Goal: Task Accomplishment & Management: Manage account settings

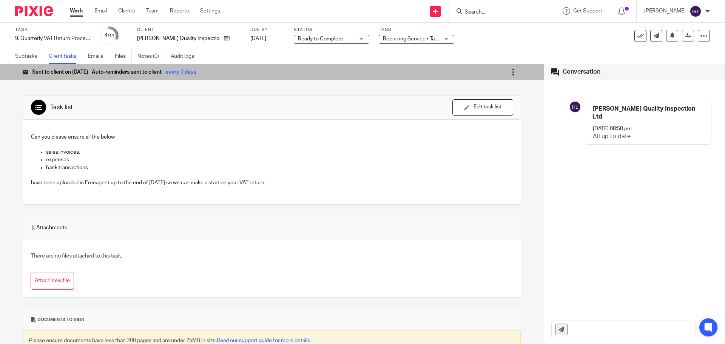
click at [509, 74] on icon at bounding box center [513, 72] width 8 height 8
click at [483, 122] on li "Mark as completed" at bounding box center [492, 126] width 71 height 11
click at [170, 94] on div "Task list Send to client Send to client Ask client to recheck again Edit task l…" at bounding box center [272, 242] width 499 height 317
click at [509, 70] on icon at bounding box center [513, 72] width 8 height 8
click at [487, 124] on span "Mark as completed" at bounding box center [489, 126] width 45 height 7
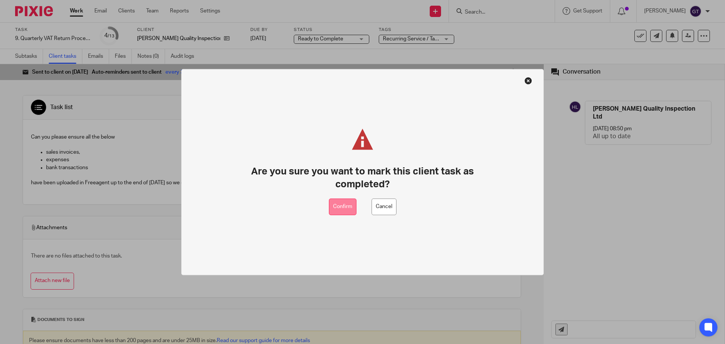
click at [343, 205] on button "Confirm" at bounding box center [343, 206] width 28 height 17
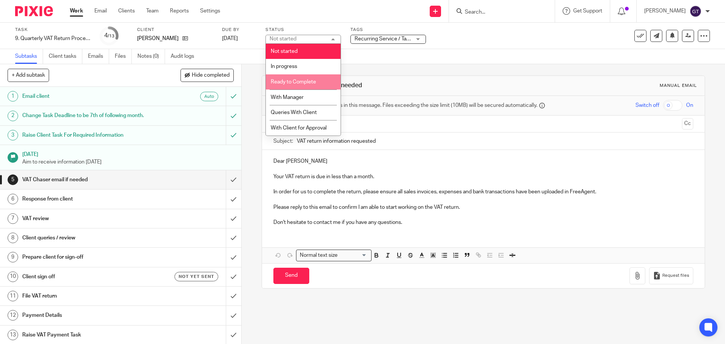
click at [300, 83] on span "Ready to Complete" at bounding box center [293, 81] width 45 height 5
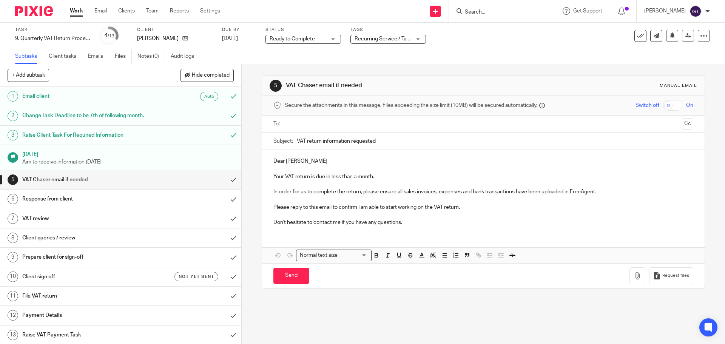
click at [252, 94] on div "5 VAT Chaser email if needed Manual email Secure the attachments in this messag…" at bounding box center [483, 204] width 483 height 280
click at [229, 182] on input "submit" at bounding box center [120, 179] width 241 height 19
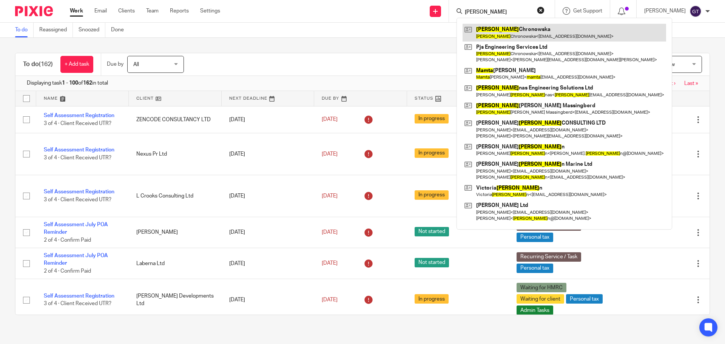
type input "marta"
click at [504, 35] on link at bounding box center [565, 32] width 204 height 17
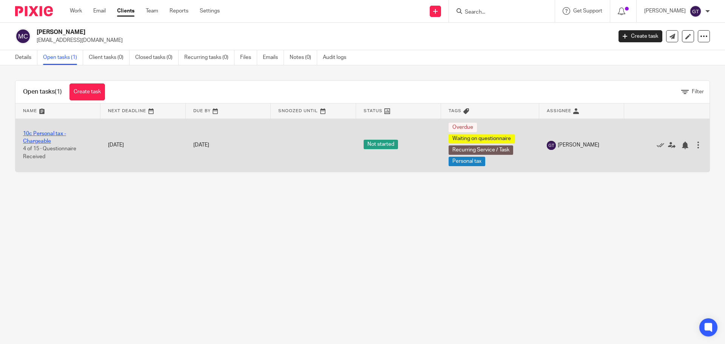
click at [45, 134] on link "10c Personal tax - Chargeable" at bounding box center [44, 137] width 43 height 13
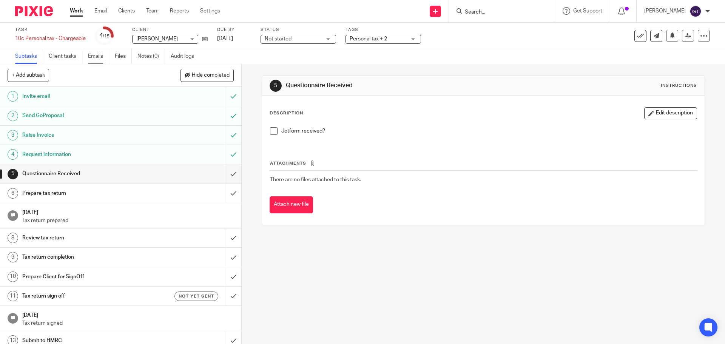
click at [91, 56] on link "Emails" at bounding box center [98, 56] width 21 height 15
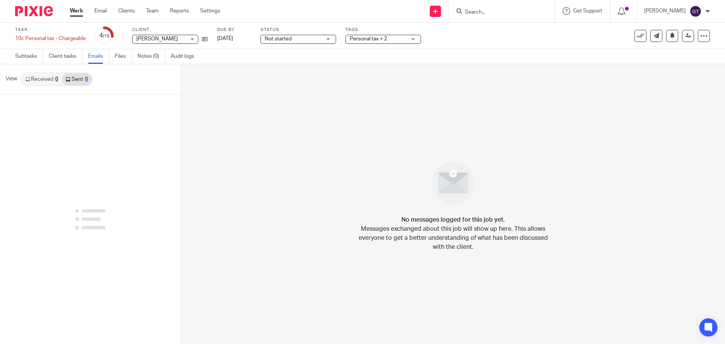
click at [32, 80] on link "Received 0" at bounding box center [42, 79] width 40 height 12
click at [70, 79] on icon at bounding box center [68, 79] width 5 height 5
click at [49, 80] on link "Received 0" at bounding box center [42, 79] width 40 height 12
click at [28, 58] on link "Subtasks" at bounding box center [29, 56] width 28 height 15
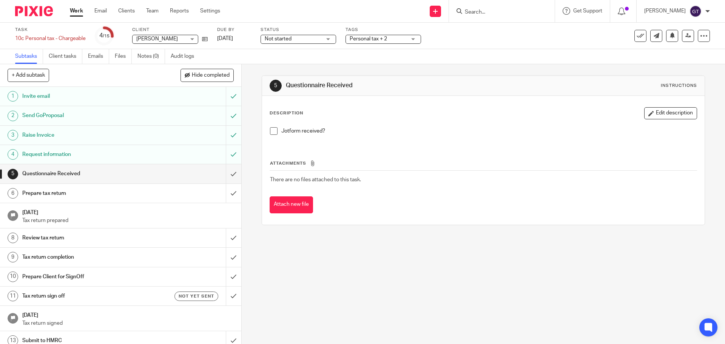
click at [98, 99] on h1 "Invite email" at bounding box center [87, 96] width 131 height 11
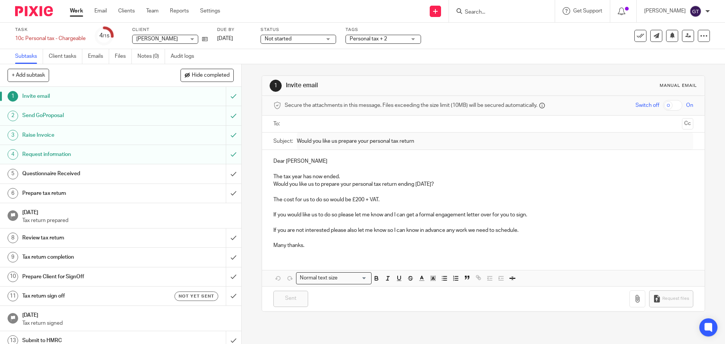
click at [97, 153] on h1 "Request information" at bounding box center [87, 154] width 131 height 11
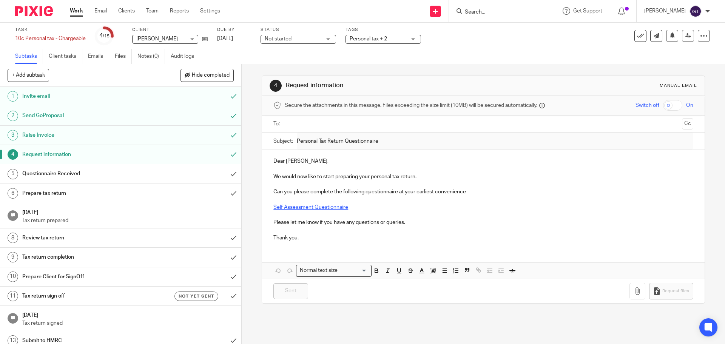
click at [335, 207] on link "Self Assessment Questionnaire" at bounding box center [310, 207] width 75 height 5
click at [323, 207] on link "Self Assessment Questionnaire" at bounding box center [310, 207] width 75 height 5
click at [359, 219] on link "[URL][DOMAIN_NAME]" at bounding box center [332, 222] width 54 height 8
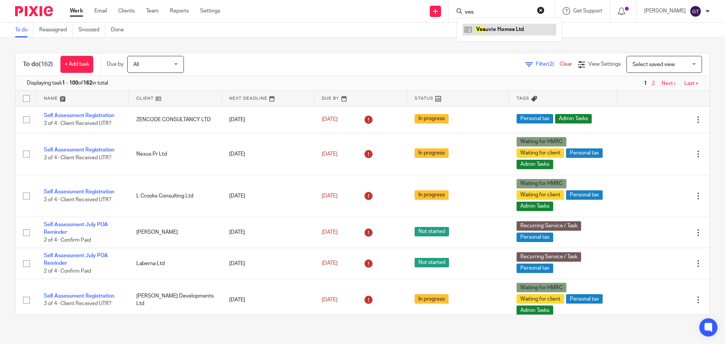
type input "ves"
click at [498, 24] on link at bounding box center [510, 29] width 94 height 11
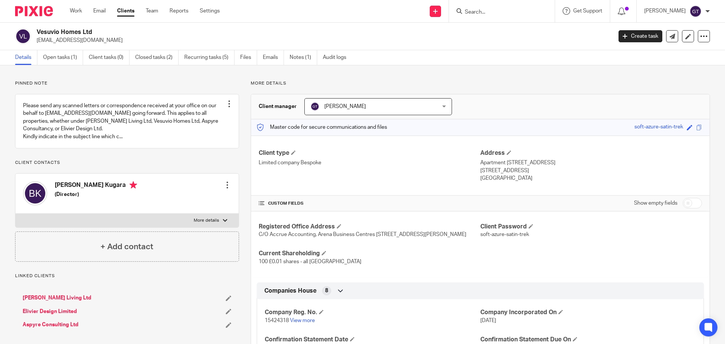
click at [686, 202] on input "checkbox" at bounding box center [692, 203] width 19 height 11
checkbox input "true"
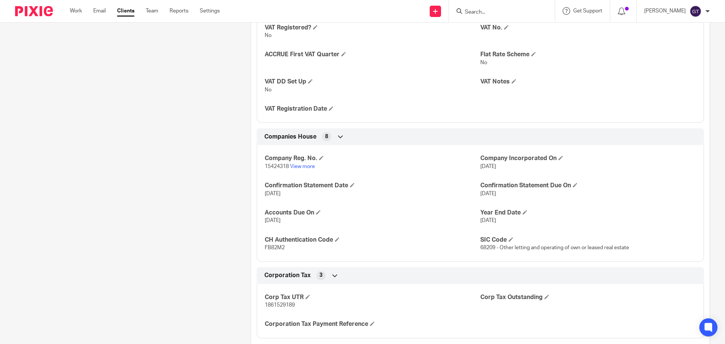
scroll to position [869, 0]
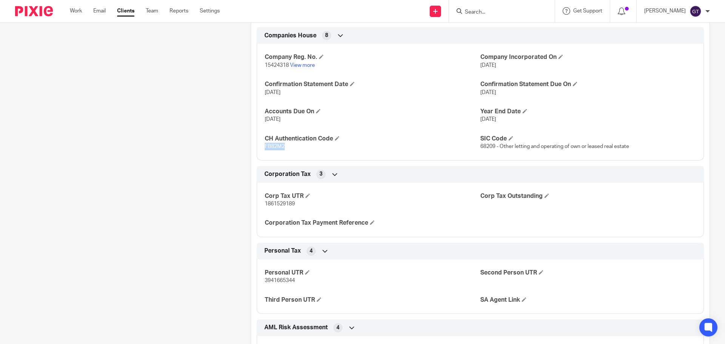
drag, startPoint x: 263, startPoint y: 155, endPoint x: 290, endPoint y: 155, distance: 26.8
click at [290, 150] on p "FB82M2" at bounding box center [373, 147] width 216 height 8
drag, startPoint x: 263, startPoint y: 211, endPoint x: 304, endPoint y: 211, distance: 41.2
click at [304, 208] on p "1861529189" at bounding box center [373, 204] width 216 height 8
copy span "1861529189"
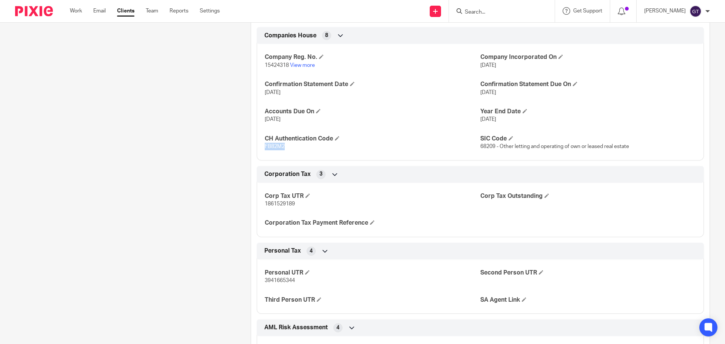
drag, startPoint x: 262, startPoint y: 154, endPoint x: 283, endPoint y: 154, distance: 20.4
click at [283, 150] on p "FB82M2" at bounding box center [373, 147] width 216 height 8
copy span "FB82M2"
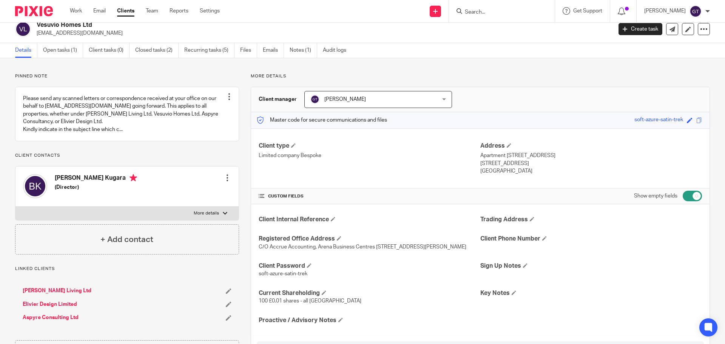
scroll to position [0, 0]
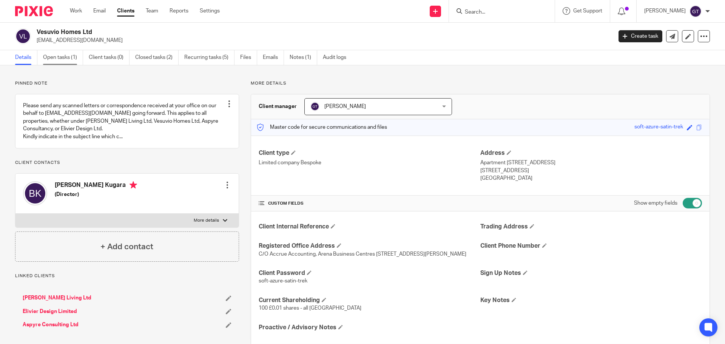
click at [59, 57] on link "Open tasks (1)" at bounding box center [63, 57] width 40 height 15
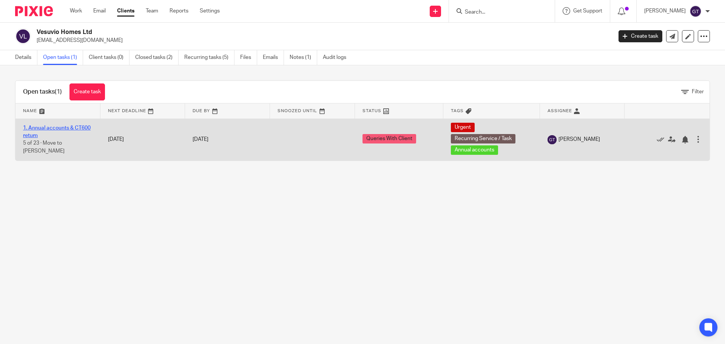
click at [60, 127] on link "1. Annual accounts & CT600 return" at bounding box center [57, 131] width 68 height 13
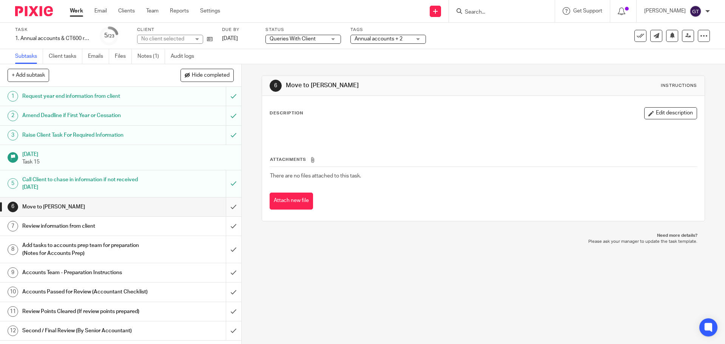
click at [228, 208] on input "submit" at bounding box center [120, 207] width 241 height 19
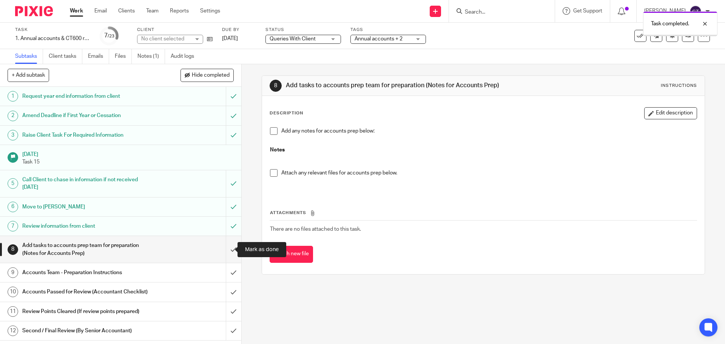
click at [225, 251] on input "submit" at bounding box center [120, 249] width 241 height 27
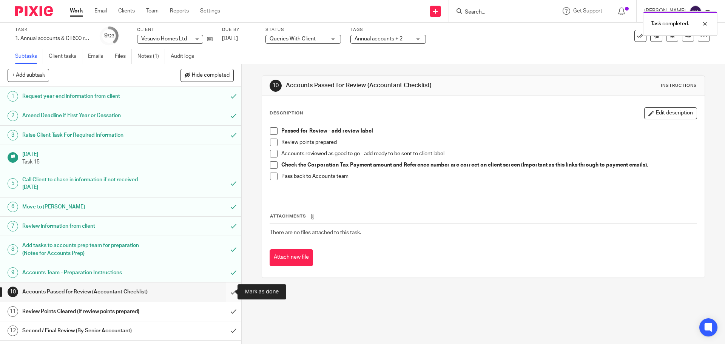
click at [227, 291] on input "submit" at bounding box center [120, 291] width 241 height 19
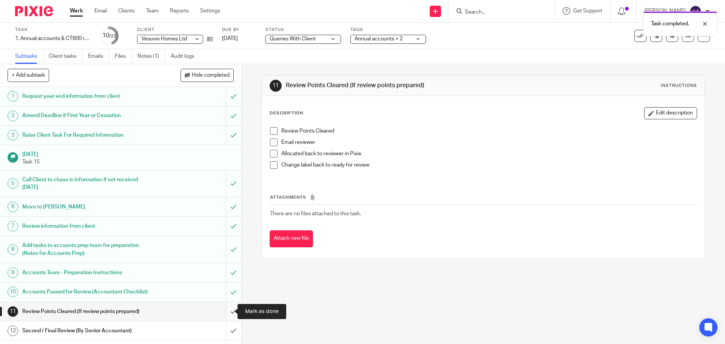
click at [224, 307] on input "submit" at bounding box center [120, 311] width 241 height 19
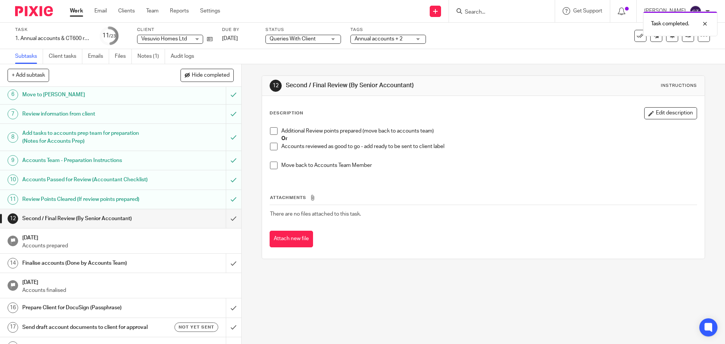
scroll to position [113, 0]
click at [225, 219] on input "submit" at bounding box center [120, 217] width 241 height 19
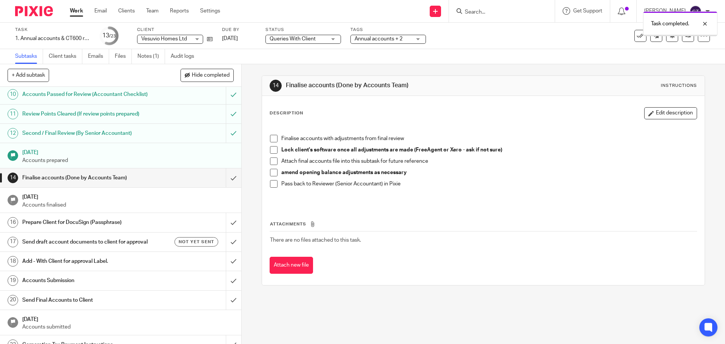
scroll to position [227, 0]
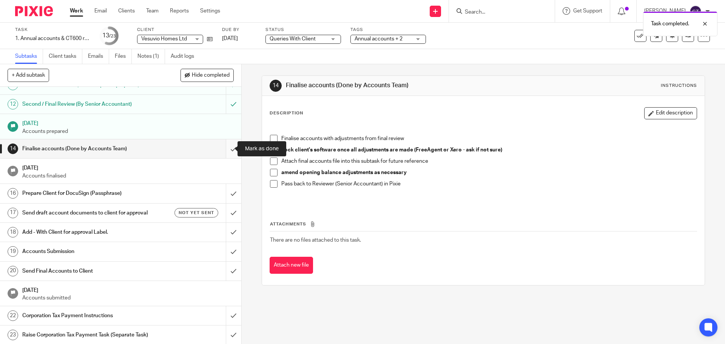
click at [226, 147] on input "submit" at bounding box center [120, 148] width 241 height 19
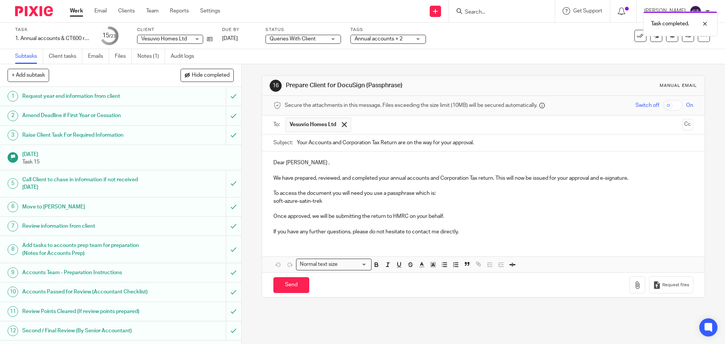
click at [305, 164] on p "Dear Berlinda ," at bounding box center [483, 163] width 420 height 8
click at [395, 141] on input "Your Accounts and Corporation Tax Return are on the way for your approval." at bounding box center [495, 142] width 396 height 17
type input "Your Accounts and Corporation Tax Returns are on the way for your approval."
click at [492, 179] on p "We have prepared, reviewed, and completed your annual accounts and Corporation …" at bounding box center [483, 178] width 420 height 8
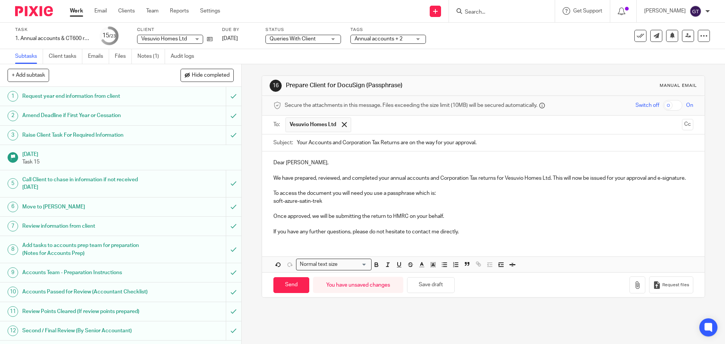
click at [563, 179] on p "We have prepared, reviewed, and completed your annual accounts and Corporation …" at bounding box center [483, 178] width 420 height 8
click at [370, 197] on p "To access the document you will need you use a passphrase which is:" at bounding box center [483, 194] width 420 height 8
click at [384, 220] on p "Once approved, we will be submitting the return to HMRC on your behalf." at bounding box center [483, 217] width 420 height 8
click at [383, 220] on p "Once approved, we will be submitting the return to HMRC on your behalf." at bounding box center [483, 217] width 420 height 8
click at [325, 236] on p "If you have any further questions, please do not hesitate to contact me directl…" at bounding box center [483, 232] width 420 height 8
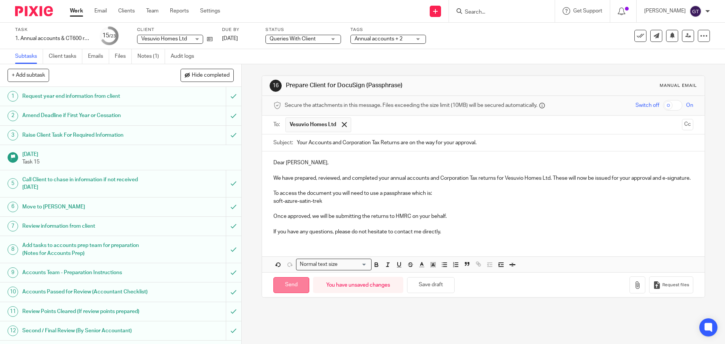
click at [287, 291] on input "Send" at bounding box center [291, 285] width 36 height 16
type input "Sent"
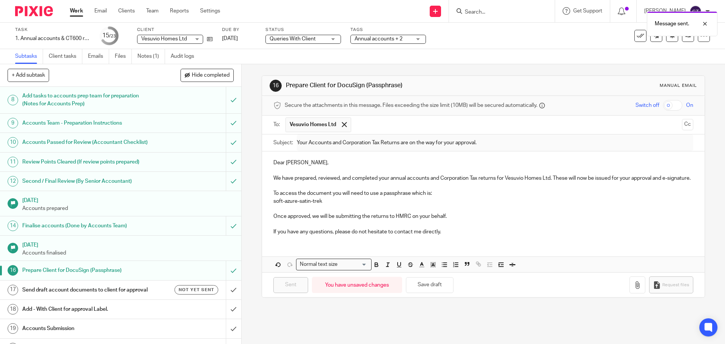
scroll to position [151, 0]
click at [140, 292] on h1 "Send draft account documents to client for approval" at bounding box center [87, 288] width 131 height 11
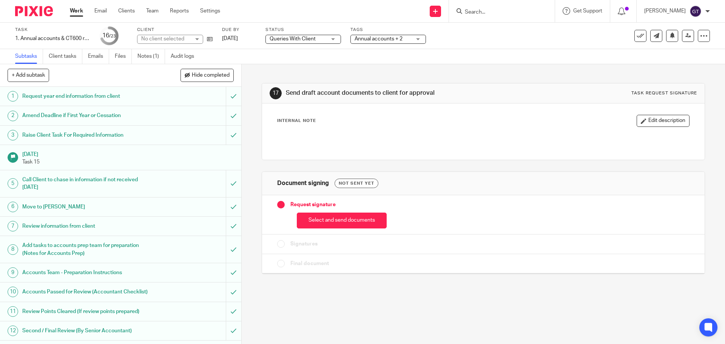
click at [335, 222] on button "Select and send documents" at bounding box center [342, 221] width 90 height 16
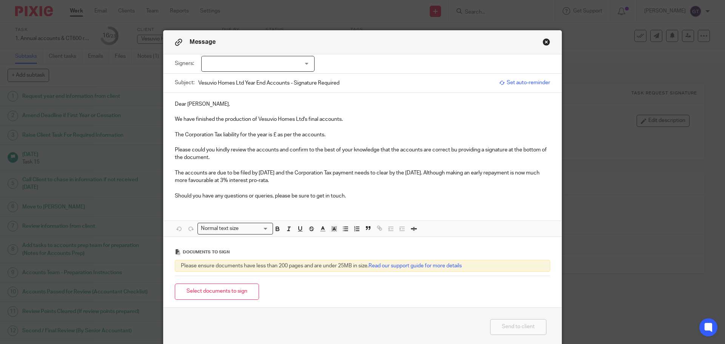
click at [242, 65] on div at bounding box center [257, 64] width 113 height 16
click at [235, 128] on p at bounding box center [362, 127] width 375 height 8
click at [546, 40] on button "Close modal" at bounding box center [547, 42] width 8 height 8
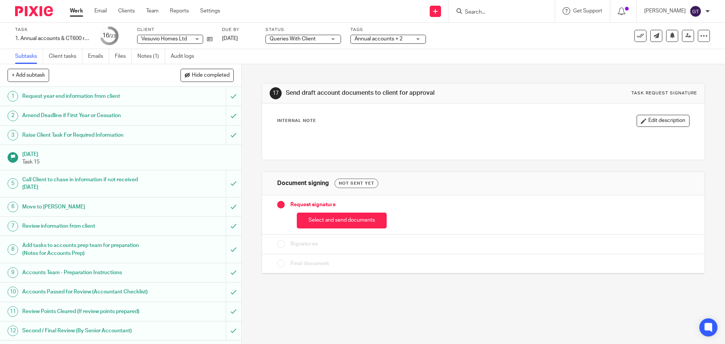
click at [86, 56] on ul "Subtasks Client tasks Emails Files Notes (1) Audit logs" at bounding box center [110, 56] width 190 height 15
click at [94, 57] on link "Emails" at bounding box center [98, 56] width 21 height 15
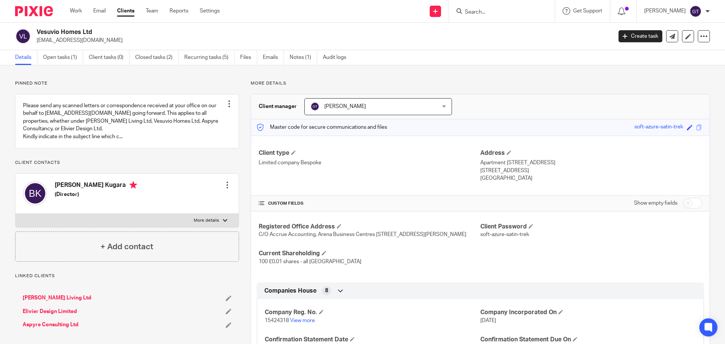
click at [224, 187] on div at bounding box center [228, 185] width 8 height 8
click at [194, 203] on link "Edit contact" at bounding box center [192, 201] width 72 height 11
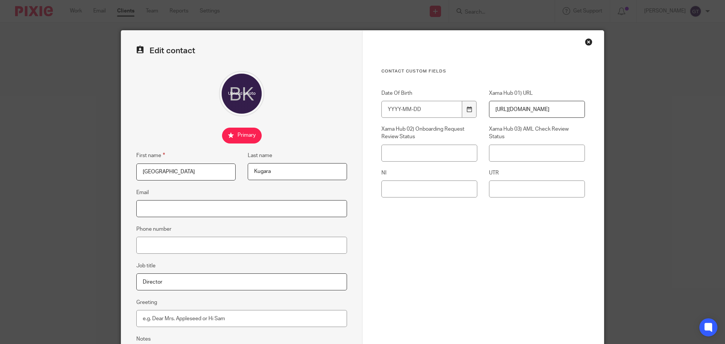
click at [188, 211] on input "Email" at bounding box center [241, 208] width 211 height 17
type input "[EMAIL_ADDRESS][DOMAIN_NAME]"
click at [494, 259] on div "Contact Custom fields Date Of Birth Xama Hub 01) URL [URL][DOMAIN_NAME] Xama Hu…" at bounding box center [483, 175] width 204 height 215
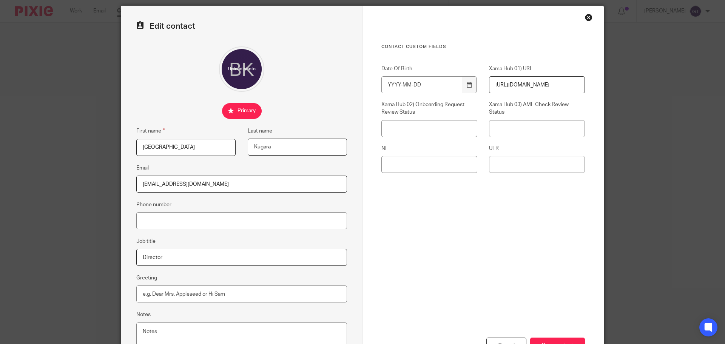
scroll to position [84, 0]
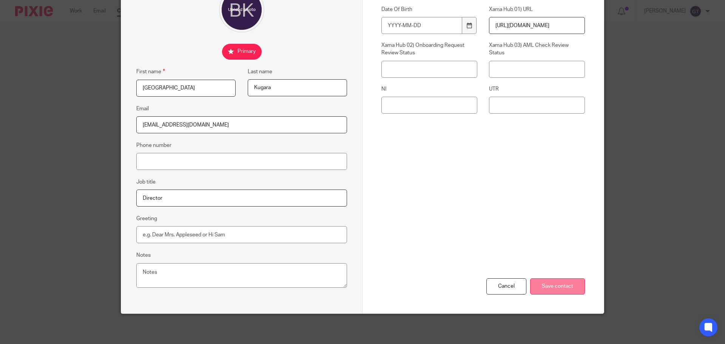
click at [554, 286] on input "Save contact" at bounding box center [557, 286] width 55 height 16
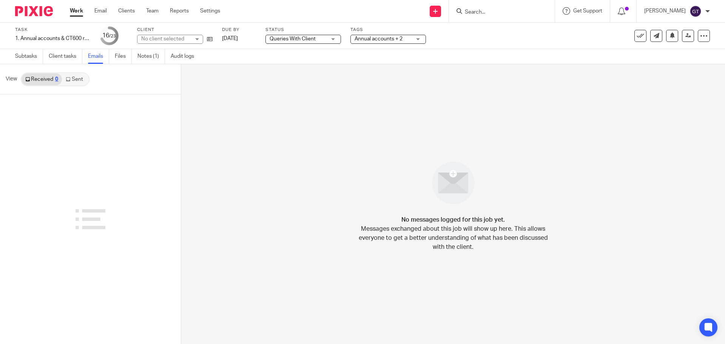
click at [70, 77] on icon at bounding box center [68, 79] width 5 height 5
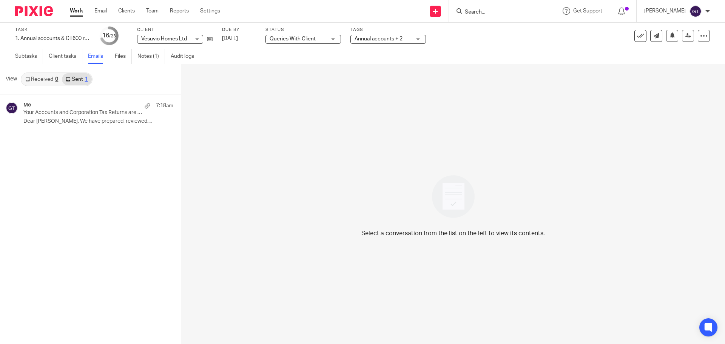
click at [76, 80] on link "Sent 1" at bounding box center [76, 79] width 29 height 12
click at [60, 111] on p "Your Accounts and Corporation Tax Returns are on the way for your approval." at bounding box center [74, 113] width 102 height 6
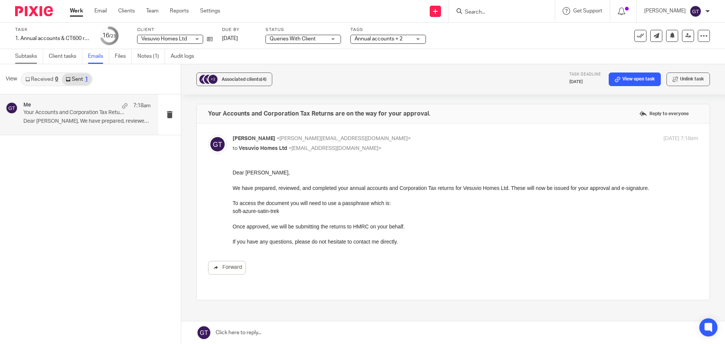
click at [29, 58] on link "Subtasks" at bounding box center [29, 56] width 28 height 15
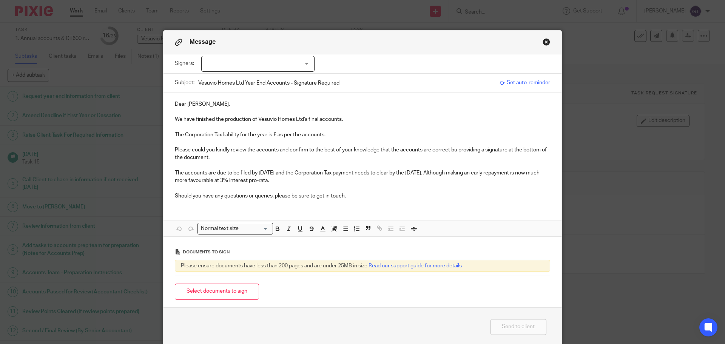
click at [242, 66] on div at bounding box center [257, 64] width 113 height 16
click at [231, 79] on span "Berlinda Kugara" at bounding box center [241, 79] width 59 height 5
checkbox input "true"
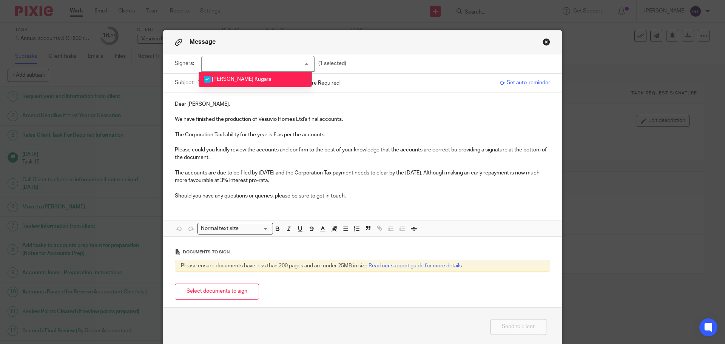
click at [213, 118] on p "We have finished the production of Vesuvio Homes Ltd's final accounts." at bounding box center [362, 120] width 375 height 8
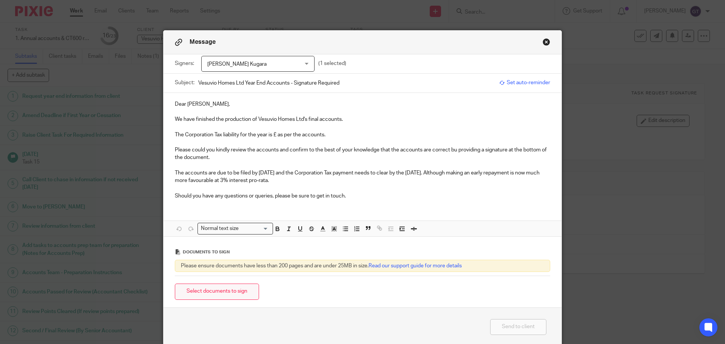
click at [230, 292] on button "Select documents to sign" at bounding box center [217, 292] width 84 height 16
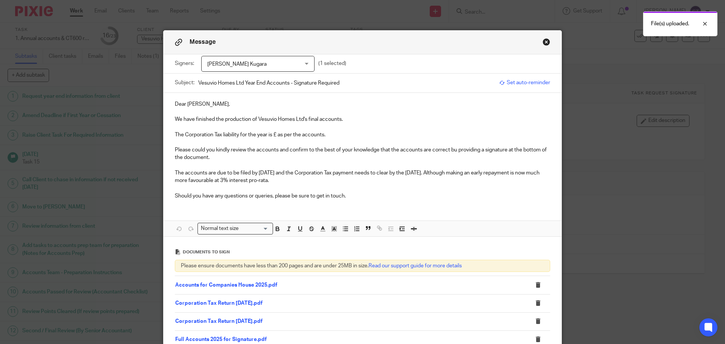
click at [276, 132] on p "The Corporation Tax liability for the year is £ as per the accounts." at bounding box center [362, 135] width 375 height 8
click at [454, 148] on p "Please could you kindly review the accounts and confirm to the best of your kno…" at bounding box center [362, 153] width 375 height 15
drag, startPoint x: 290, startPoint y: 175, endPoint x: 284, endPoint y: 173, distance: 6.6
click at [284, 173] on p "The accounts are due to be filed by 18 Oct 2025 and the Corporation Tax payment…" at bounding box center [362, 176] width 375 height 15
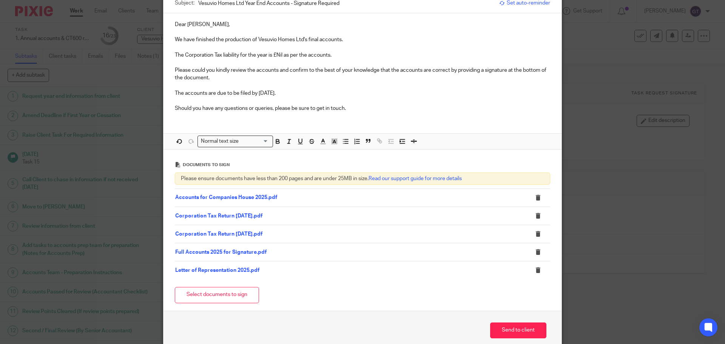
scroll to position [113, 0]
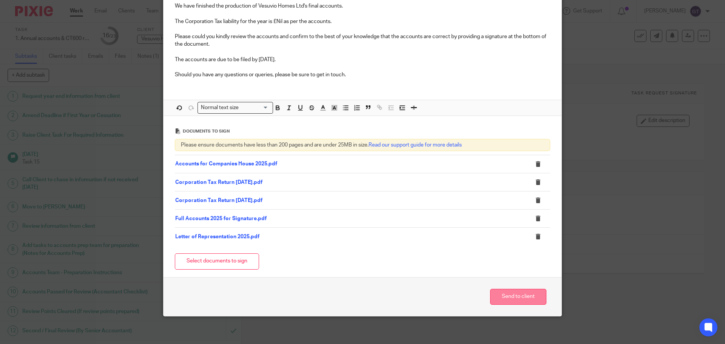
click at [518, 296] on button "Send to client" at bounding box center [518, 297] width 56 height 16
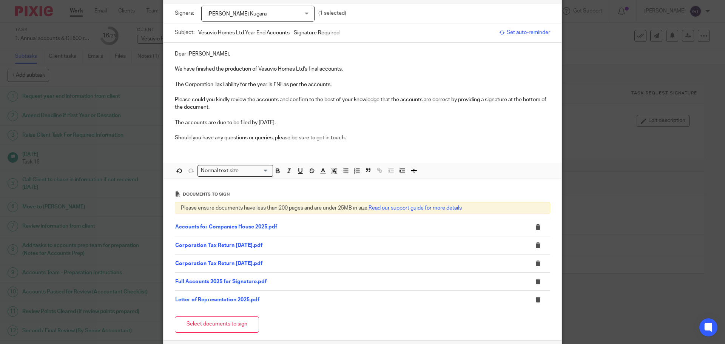
scroll to position [0, 0]
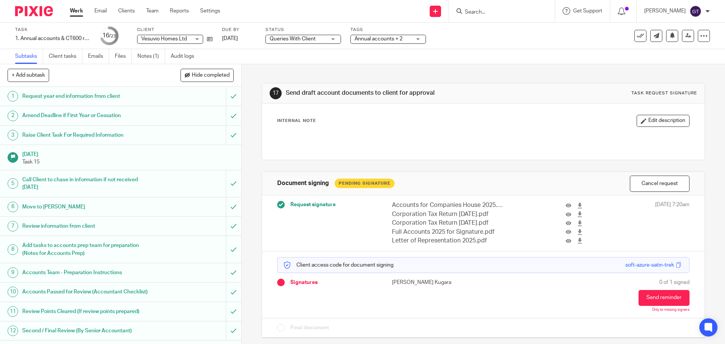
click at [388, 41] on span "Annual accounts + 2" at bounding box center [379, 38] width 48 height 5
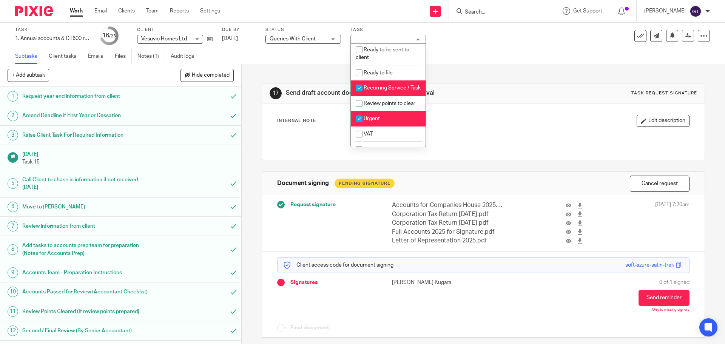
scroll to position [310, 0]
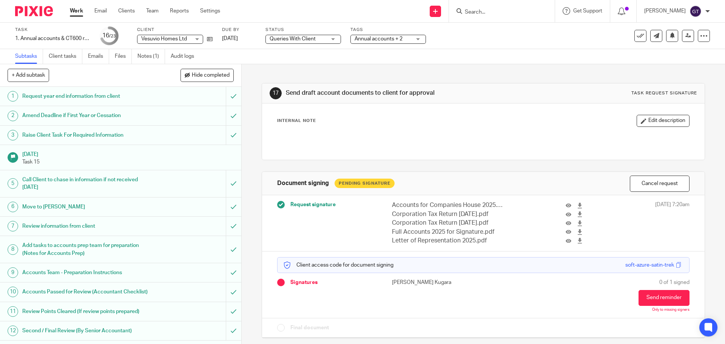
drag, startPoint x: 332, startPoint y: 42, endPoint x: 323, endPoint y: 52, distance: 13.4
click at [331, 42] on div "Queries With Client Queries With Client" at bounding box center [304, 39] width 76 height 9
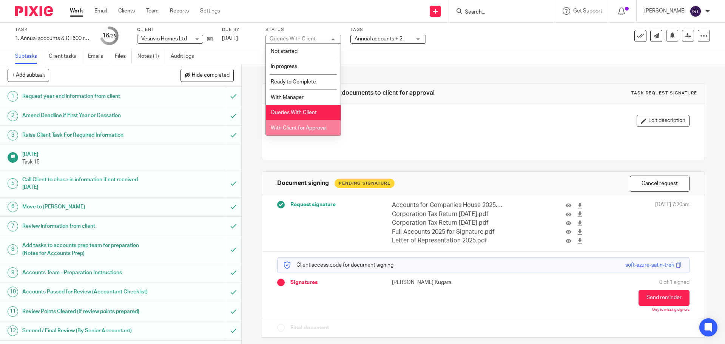
click at [287, 127] on span "With Client for Approval" at bounding box center [299, 127] width 56 height 5
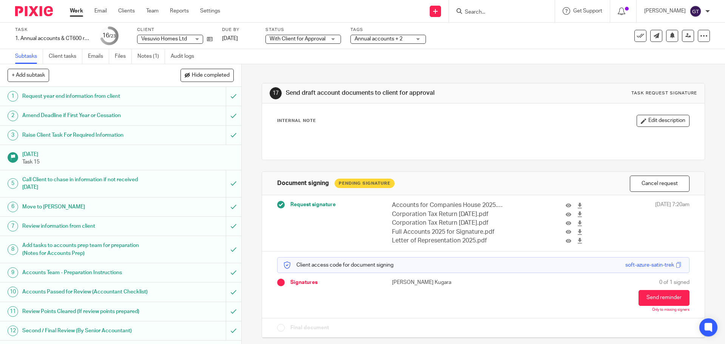
click at [255, 68] on div "17 Send draft account documents to client for approval Task request signature I…" at bounding box center [483, 204] width 483 height 280
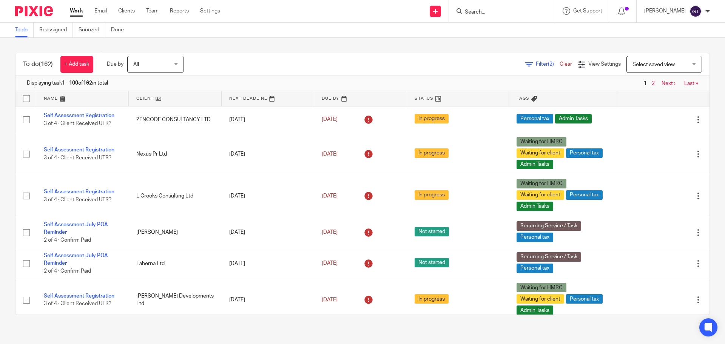
click at [499, 10] on input "Search" at bounding box center [498, 12] width 68 height 7
type input "ydd"
click at [502, 33] on link at bounding box center [533, 32] width 141 height 17
click at [516, 35] on link at bounding box center [533, 32] width 141 height 17
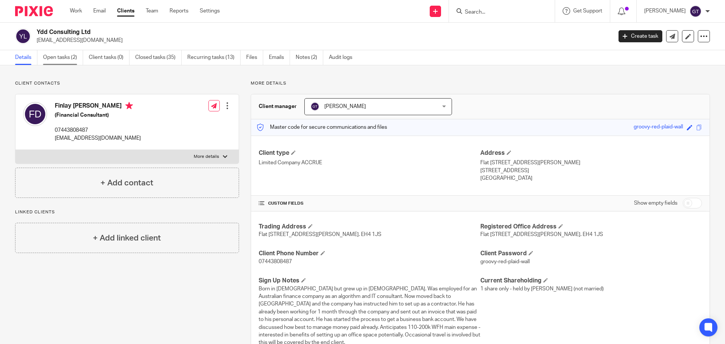
click at [67, 52] on link "Open tasks (2)" at bounding box center [63, 57] width 40 height 15
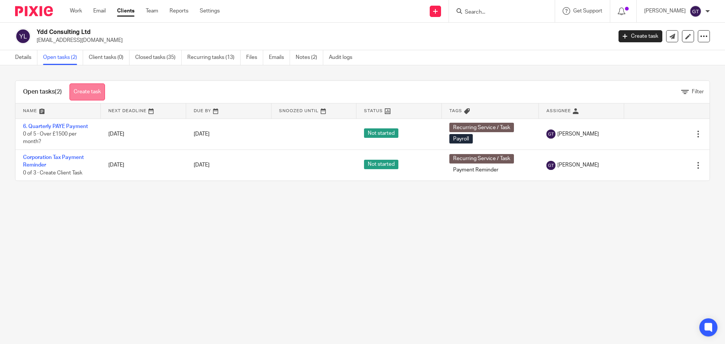
click at [90, 94] on link "Create task" at bounding box center [87, 91] width 36 height 17
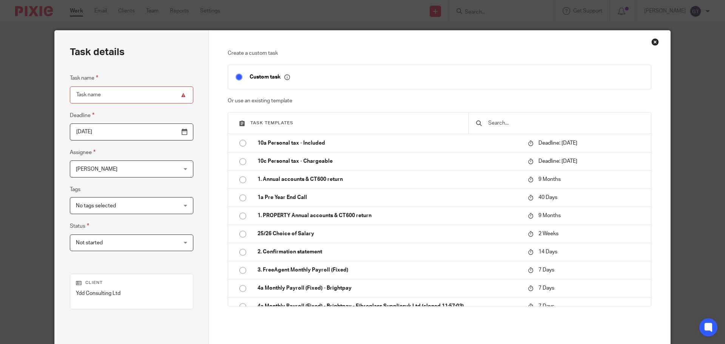
click at [497, 122] on input "text" at bounding box center [566, 123] width 156 height 8
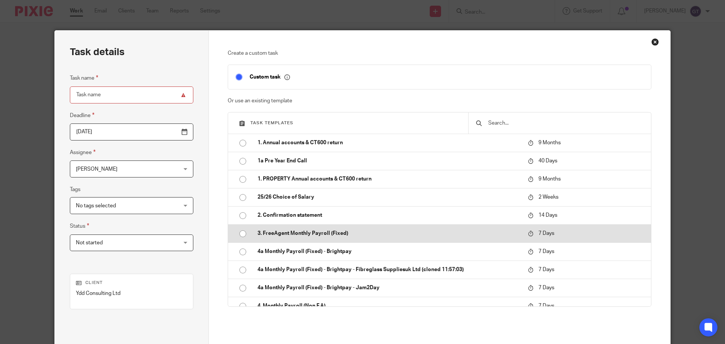
scroll to position [38, 0]
click at [313, 233] on p "3. FreeAgent Monthly Payroll (Fixed)" at bounding box center [389, 232] width 263 height 8
type input "2025-10-20"
type input "3. FreeAgent Monthly Payroll (Fixed)"
checkbox input "false"
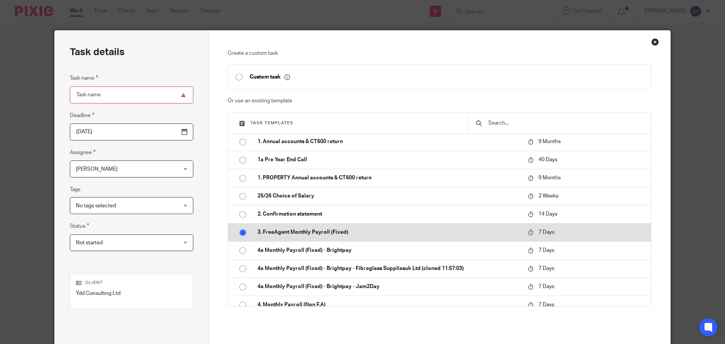
radio input "true"
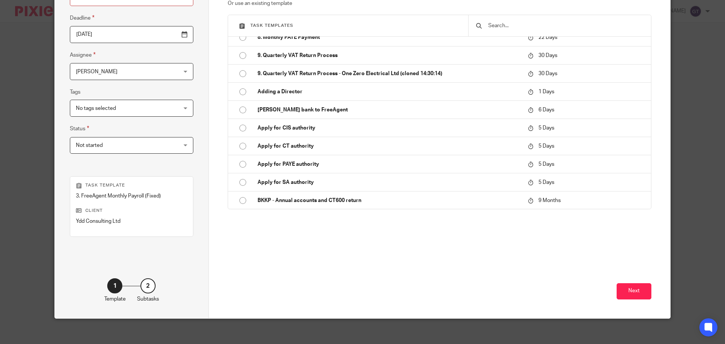
scroll to position [102, 0]
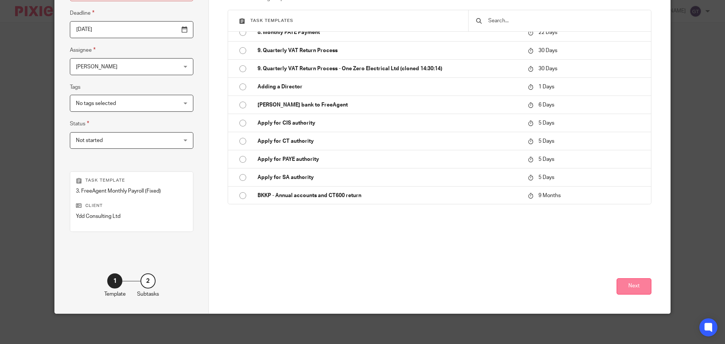
click at [628, 278] on button "Next" at bounding box center [634, 286] width 35 height 16
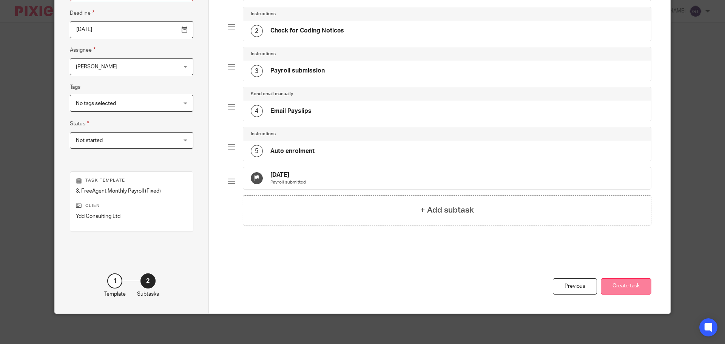
click at [627, 291] on button "Create task" at bounding box center [626, 286] width 51 height 16
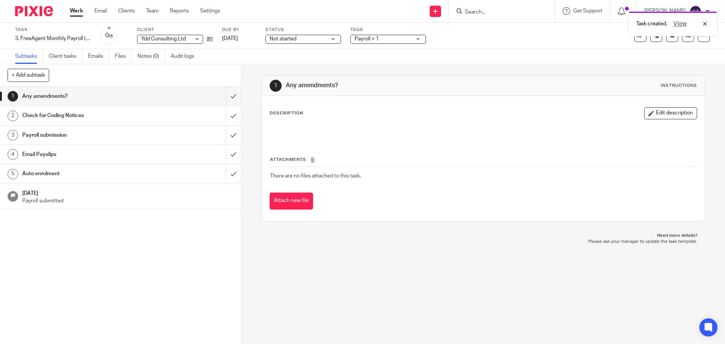
click at [88, 154] on h1 "Email Payslips" at bounding box center [87, 154] width 131 height 11
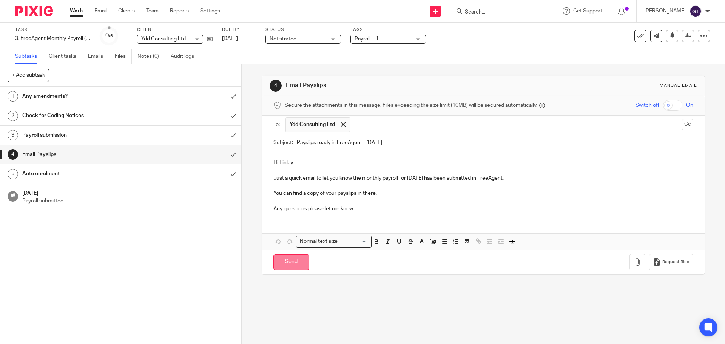
click at [291, 263] on input "Send" at bounding box center [291, 262] width 36 height 16
type input "Sent"
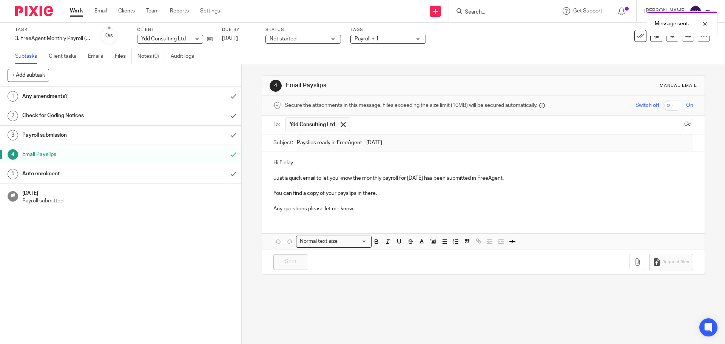
click at [637, 39] on icon at bounding box center [641, 36] width 8 height 8
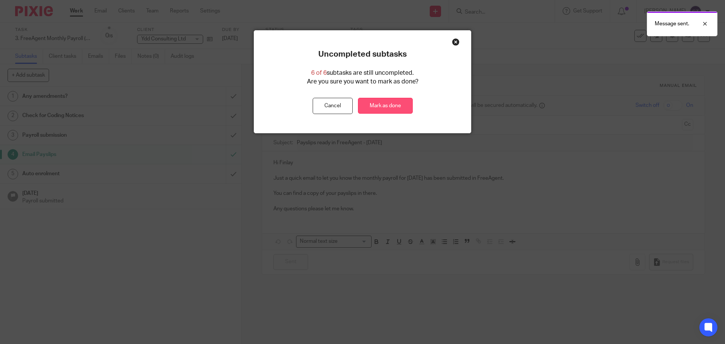
click at [381, 105] on link "Mark as done" at bounding box center [385, 106] width 55 height 16
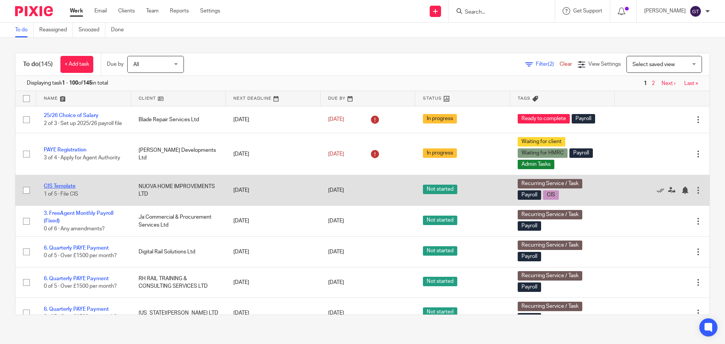
click at [57, 189] on link "CIS Template" at bounding box center [60, 186] width 32 height 5
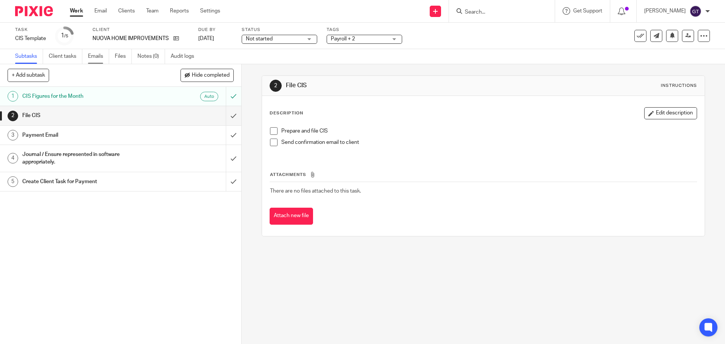
click at [99, 54] on link "Emails" at bounding box center [98, 56] width 21 height 15
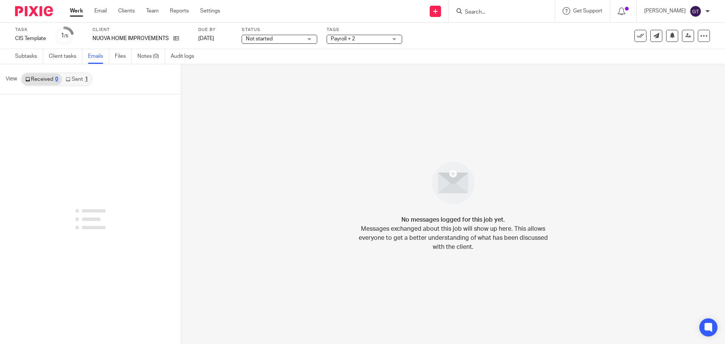
click at [74, 79] on link "Sent 1" at bounding box center [76, 79] width 29 height 12
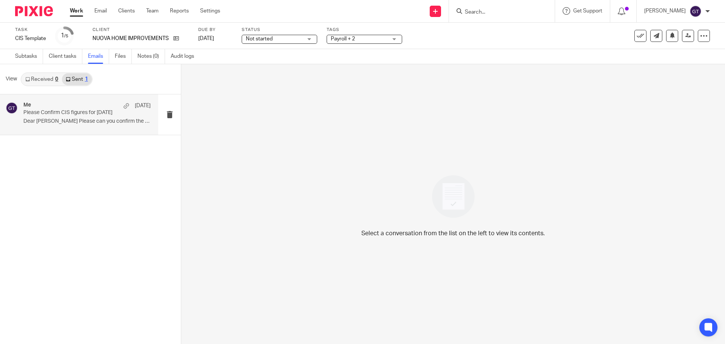
click at [59, 119] on p "Dear [PERSON_NAME] Please can you confirm the CIS..." at bounding box center [86, 121] width 127 height 6
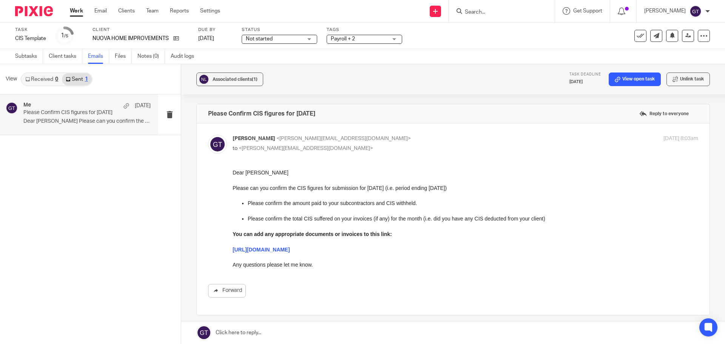
click at [253, 327] on link at bounding box center [453, 332] width 544 height 23
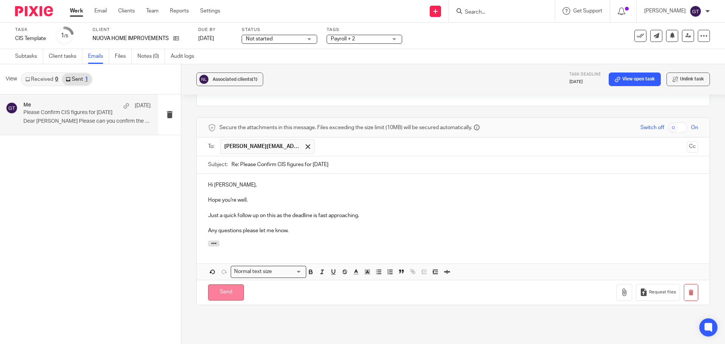
click at [226, 300] on input "Send" at bounding box center [226, 292] width 36 height 16
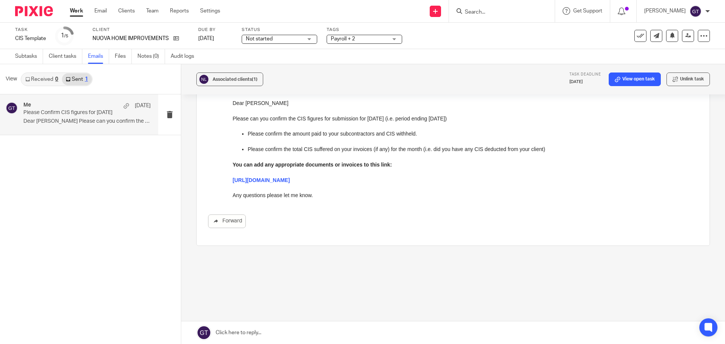
click at [496, 10] on input "Search" at bounding box center [498, 12] width 68 height 7
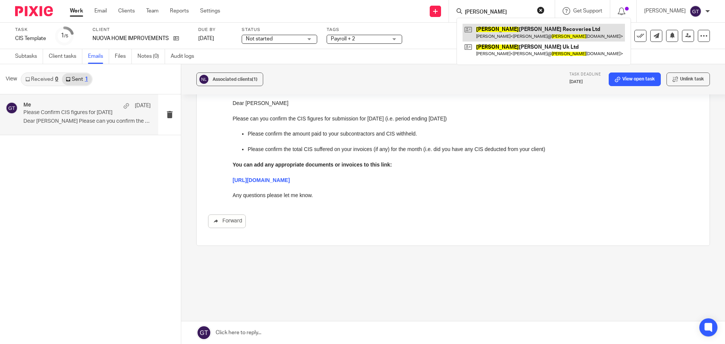
type input "slater"
click at [496, 29] on link at bounding box center [544, 32] width 162 height 17
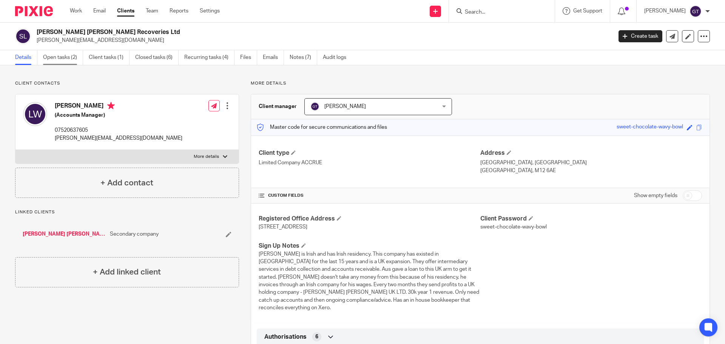
click at [69, 60] on link "Open tasks (2)" at bounding box center [63, 57] width 40 height 15
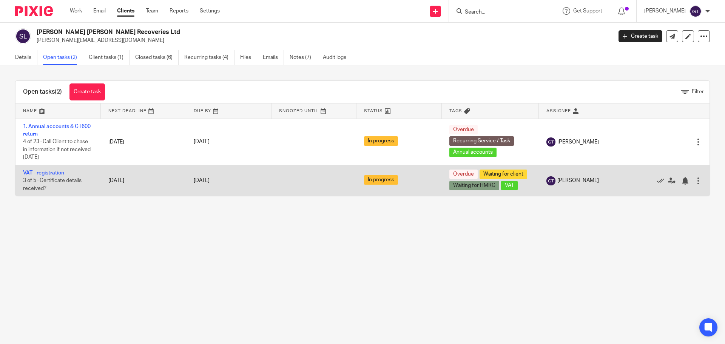
click at [46, 173] on link "VAT - registration" at bounding box center [43, 172] width 41 height 5
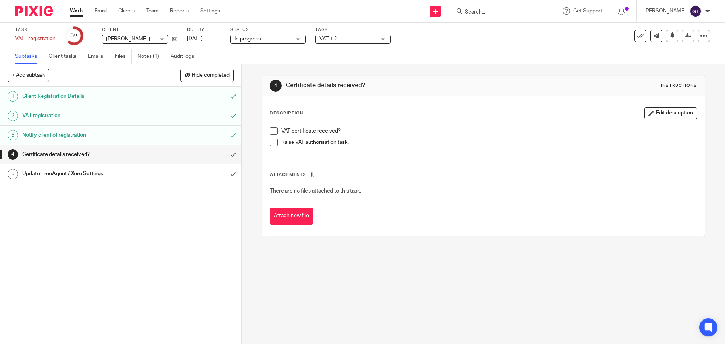
click at [86, 96] on h1 "Client Registration Details" at bounding box center [87, 96] width 131 height 11
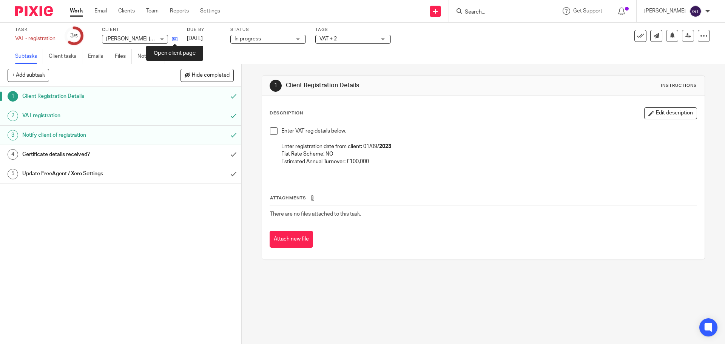
click at [175, 40] on icon at bounding box center [175, 39] width 6 height 6
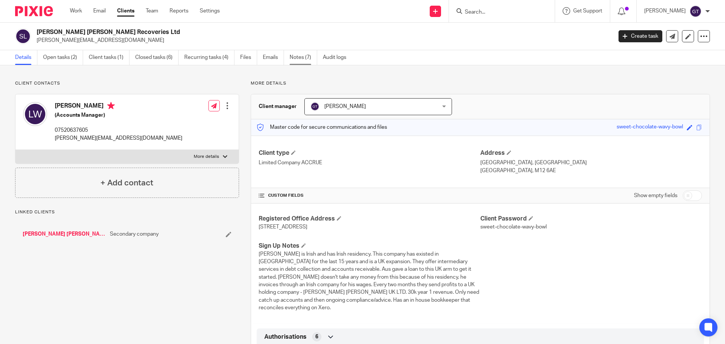
click at [306, 57] on link "Notes (7)" at bounding box center [304, 57] width 28 height 15
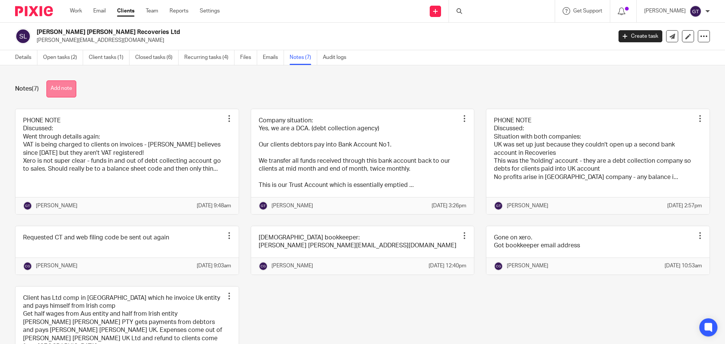
click at [65, 93] on button "Add note" at bounding box center [61, 88] width 30 height 17
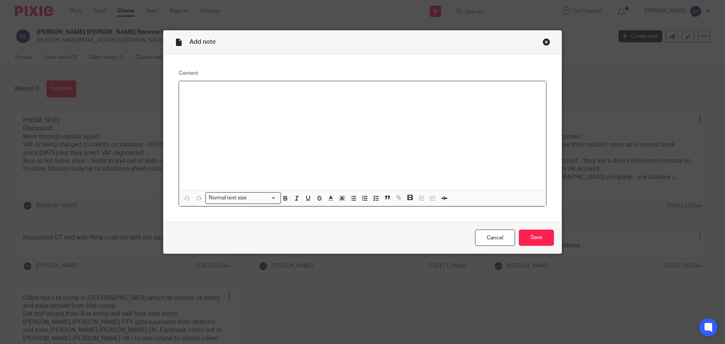
click at [257, 151] on div at bounding box center [362, 135] width 367 height 109
click at [350, 198] on icon "button" at bounding box center [353, 198] width 7 height 7
drag, startPoint x: 218, startPoint y: 90, endPoint x: 97, endPoint y: 97, distance: 121.4
click at [97, 97] on div "Add note Content PHONE NOTE Discussed: VAT registration - what is needed in Xer…" at bounding box center [362, 172] width 725 height 344
click at [211, 90] on p "PHONE NOTE" at bounding box center [362, 91] width 355 height 8
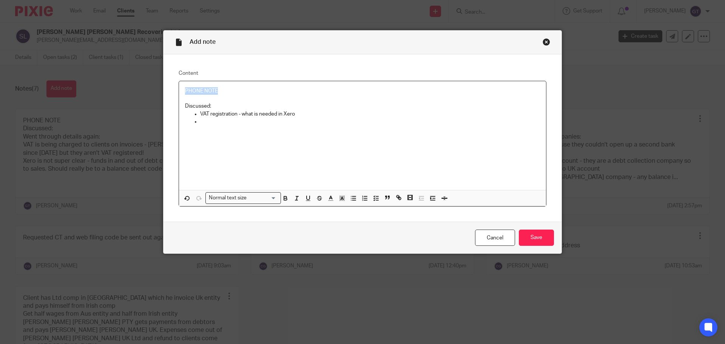
drag, startPoint x: 223, startPoint y: 92, endPoint x: 173, endPoint y: 91, distance: 49.9
click at [173, 92] on div "Content PHONE NOTE Discussed: VAT registration - what is needed in Xero Normal …" at bounding box center [363, 138] width 398 height 168
click at [236, 123] on p at bounding box center [370, 122] width 340 height 8
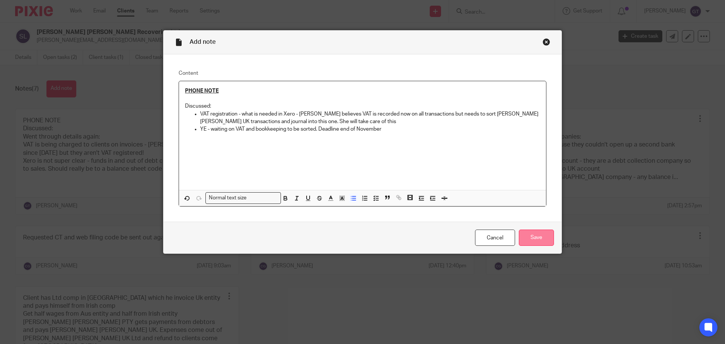
click at [533, 238] on input "Save" at bounding box center [536, 238] width 35 height 16
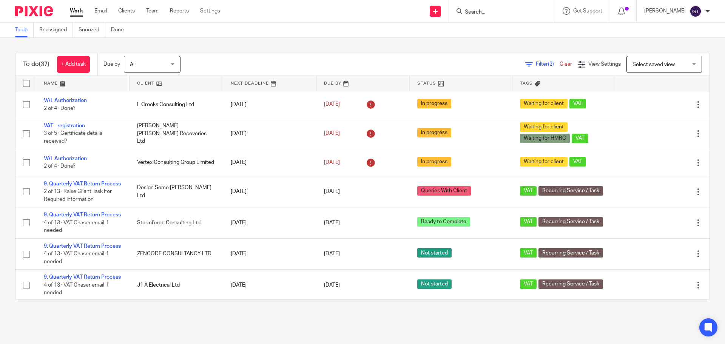
click at [488, 12] on input "Search" at bounding box center [498, 12] width 68 height 7
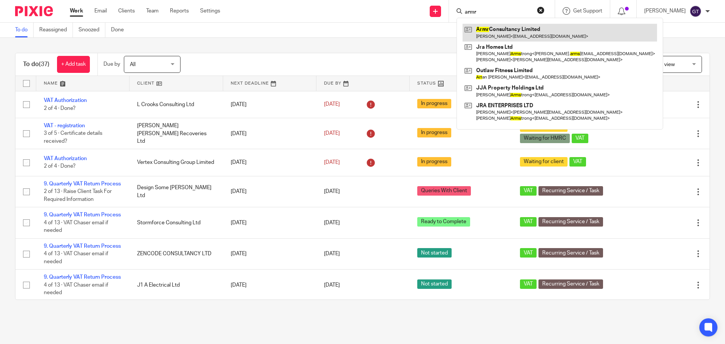
type input "armr"
click at [502, 30] on link at bounding box center [560, 32] width 195 height 17
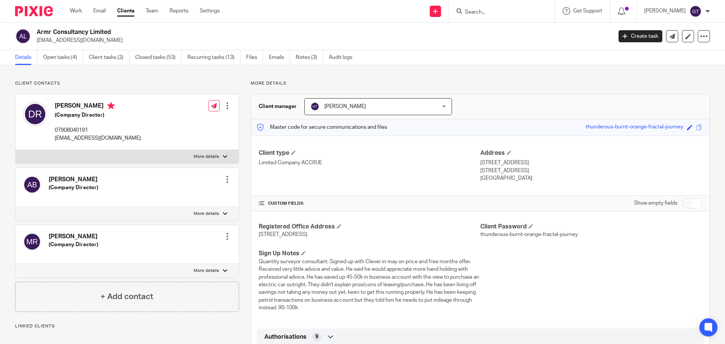
click at [687, 204] on input "checkbox" at bounding box center [692, 203] width 19 height 11
checkbox input "true"
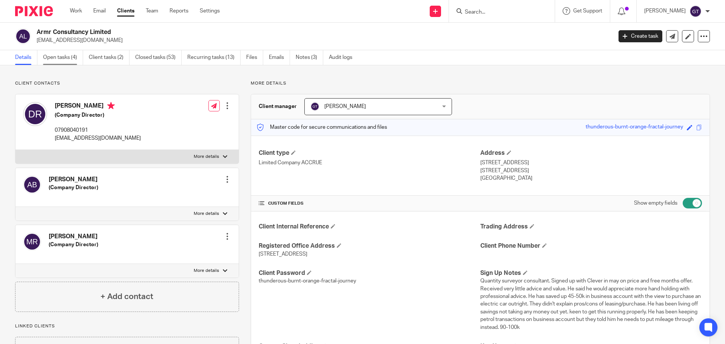
click at [55, 59] on link "Open tasks (4)" at bounding box center [63, 57] width 40 height 15
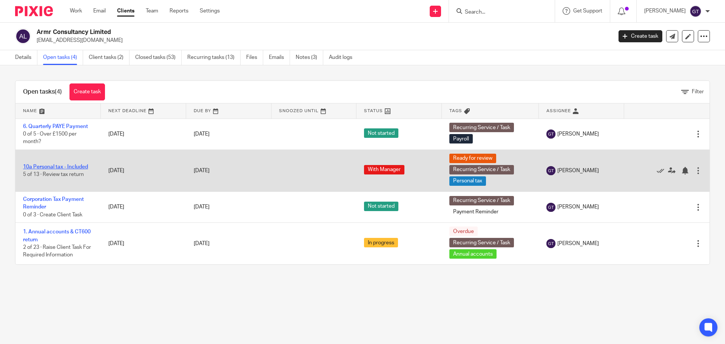
click at [58, 165] on link "10a Personal tax - Included" at bounding box center [55, 166] width 65 height 5
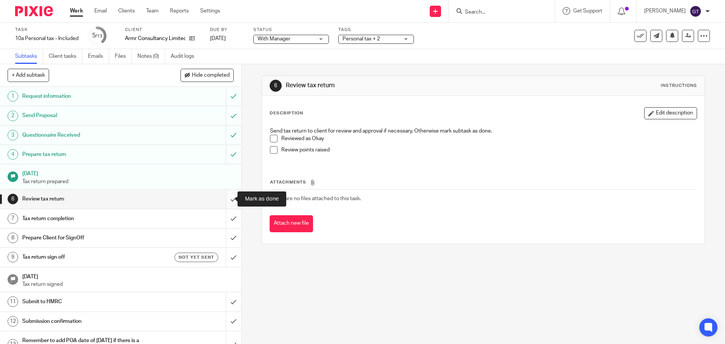
click at [225, 201] on input "submit" at bounding box center [120, 199] width 241 height 19
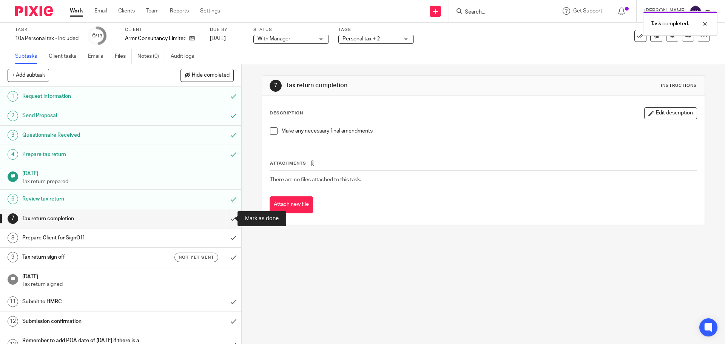
click at [225, 221] on input "submit" at bounding box center [120, 218] width 241 height 19
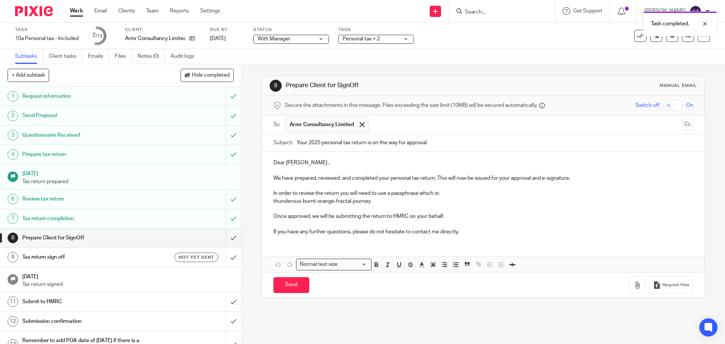
click at [300, 163] on p "Dear Daniel ," at bounding box center [483, 163] width 420 height 8
click at [324, 233] on p "If you have any further questions, please do not hesitate to contact me directl…" at bounding box center [483, 232] width 420 height 8
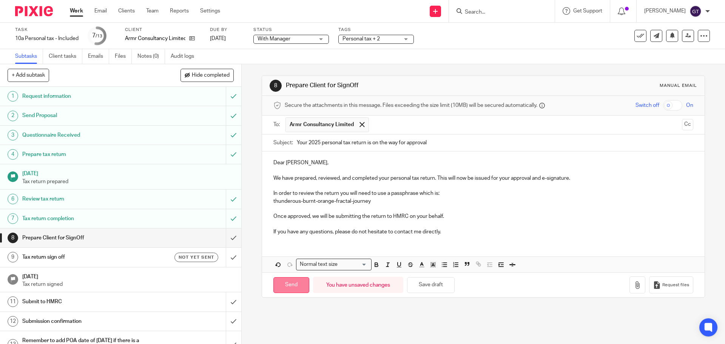
click at [288, 287] on input "Send" at bounding box center [291, 285] width 36 height 16
type input "Sent"
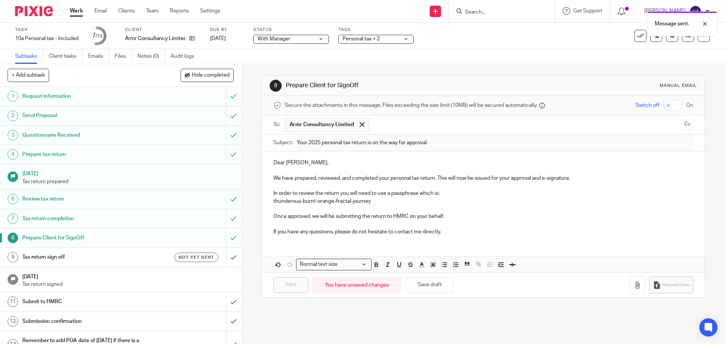
click at [130, 258] on h1 "Tax return sign off" at bounding box center [87, 257] width 131 height 11
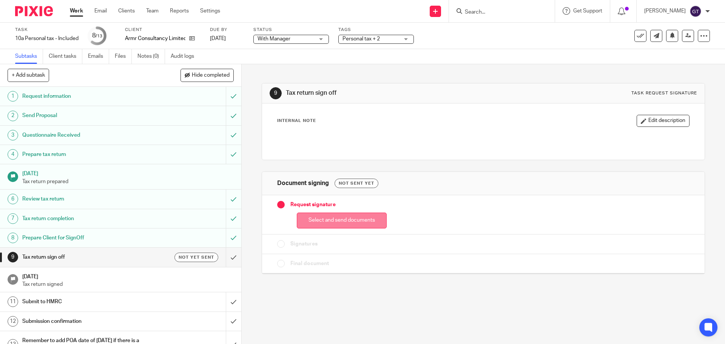
click at [331, 221] on button "Select and send documents" at bounding box center [342, 221] width 90 height 16
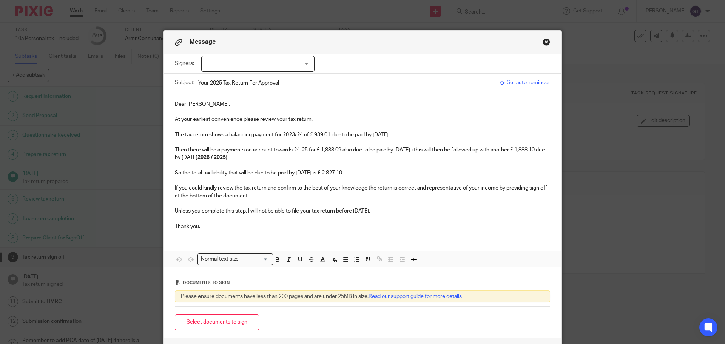
click at [270, 64] on div at bounding box center [257, 64] width 113 height 16
click at [235, 91] on li "Daniel Glenn Reardon" at bounding box center [255, 94] width 113 height 15
checkbox input "true"
click at [257, 176] on p "So the total tax liability that will be due to be paid by 31 Jan 2026 is £ 2,82…" at bounding box center [362, 173] width 375 height 8
drag, startPoint x: 377, startPoint y: 174, endPoint x: 165, endPoint y: 135, distance: 215.1
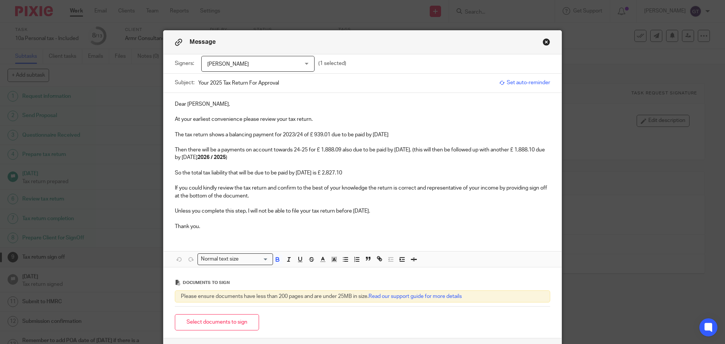
click at [165, 135] on div "Dear Daniel, At your earliest convenience please review your tax return. The ta…" at bounding box center [363, 165] width 398 height 144
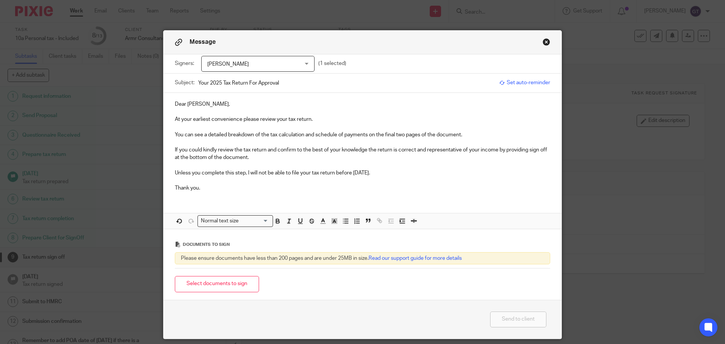
click at [205, 104] on p "Dear Daniel," at bounding box center [362, 104] width 375 height 8
click at [207, 120] on p "At your earliest convenience please review your tax return." at bounding box center [362, 120] width 375 height 8
click at [218, 281] on button "Select documents to sign" at bounding box center [217, 284] width 84 height 16
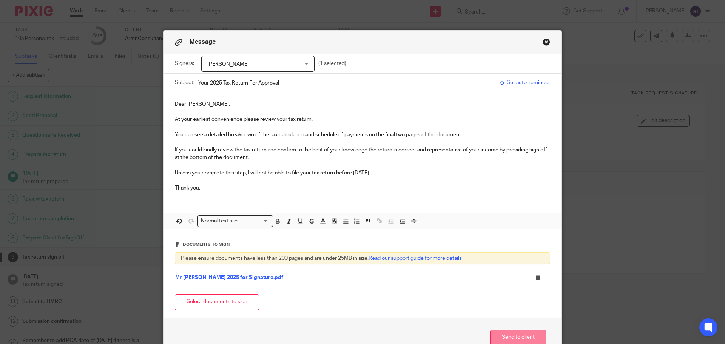
click at [509, 337] on button "Send to client" at bounding box center [518, 338] width 56 height 16
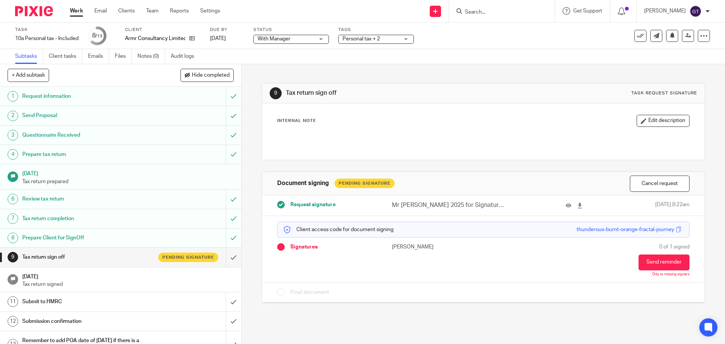
click at [374, 39] on span "Personal tax + 2" at bounding box center [361, 38] width 37 height 5
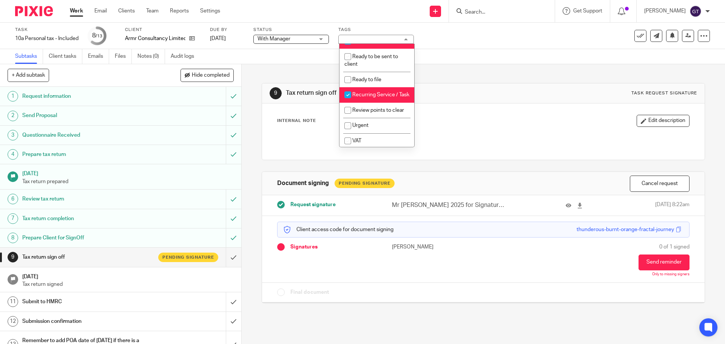
scroll to position [251, 0]
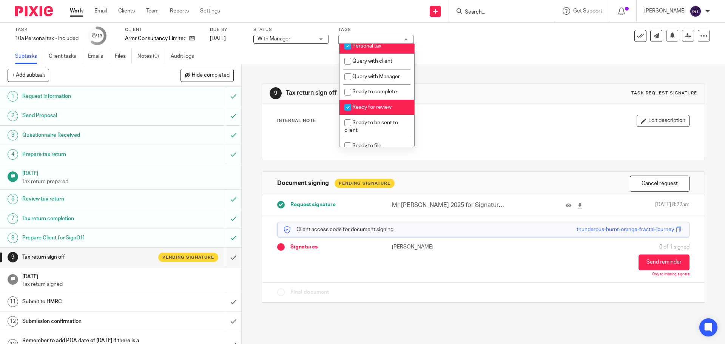
click at [373, 110] on span "Ready for review" at bounding box center [371, 107] width 39 height 5
checkbox input "false"
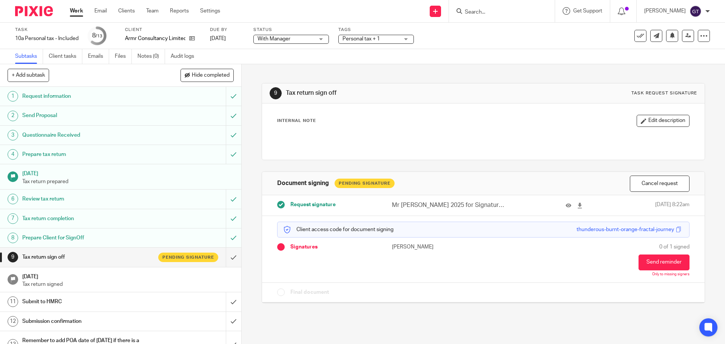
click at [299, 40] on span "With Manager" at bounding box center [286, 39] width 57 height 8
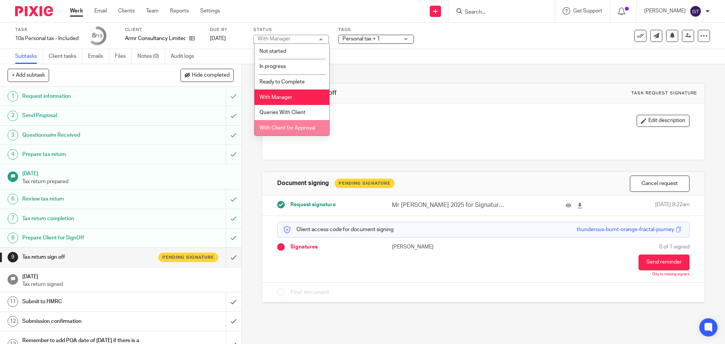
click at [295, 128] on span "With Client for Approval" at bounding box center [287, 127] width 56 height 5
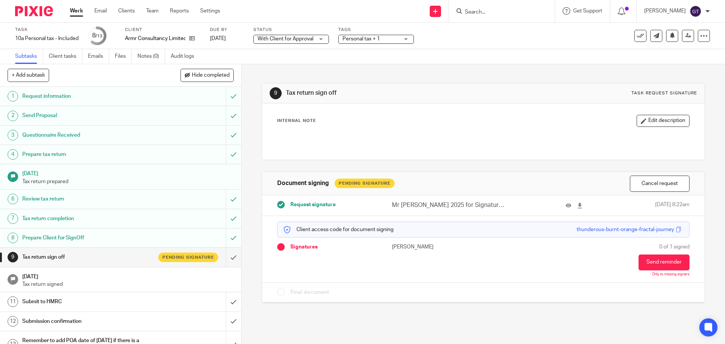
click at [355, 60] on div "Subtasks Client tasks Emails Files Notes (0) Audit logs" at bounding box center [362, 56] width 725 height 15
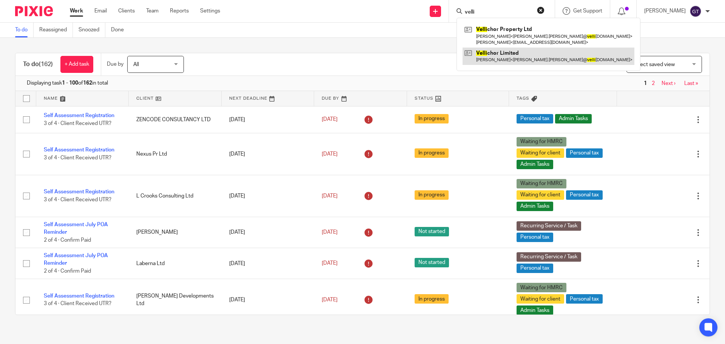
type input "velli"
click at [504, 60] on link at bounding box center [549, 56] width 172 height 17
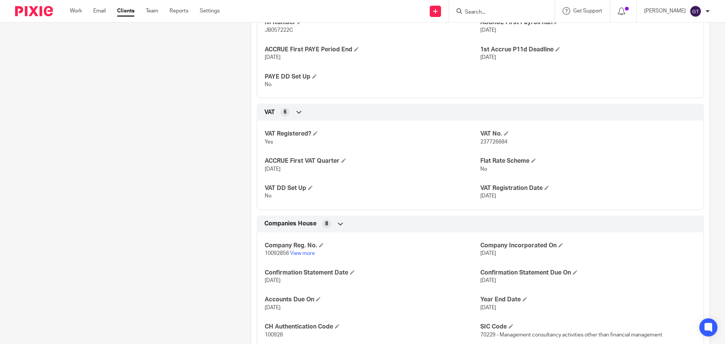
scroll to position [613, 0]
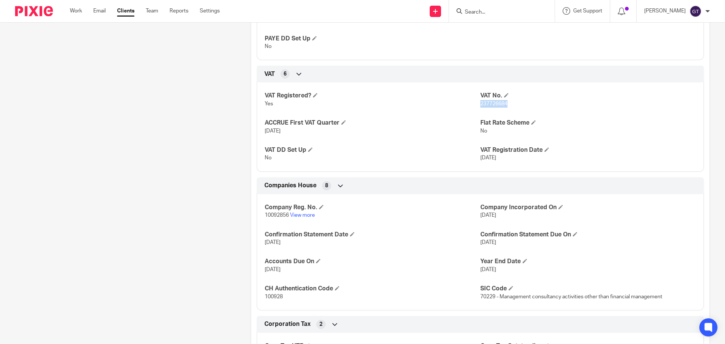
drag, startPoint x: 476, startPoint y: 103, endPoint x: 505, endPoint y: 103, distance: 29.1
click at [505, 103] on p "237726684" at bounding box center [588, 104] width 216 height 8
copy span "237726684"
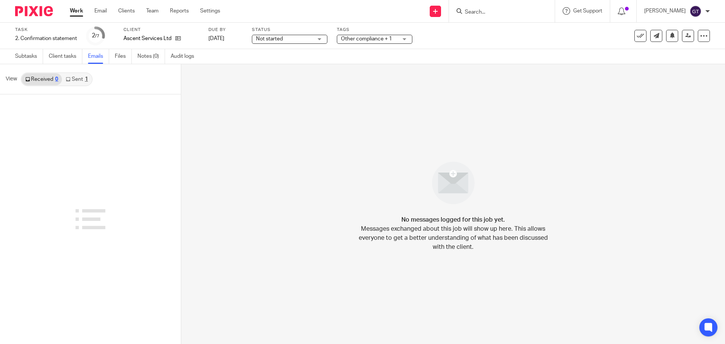
click at [82, 74] on link "Sent 1" at bounding box center [76, 79] width 29 height 12
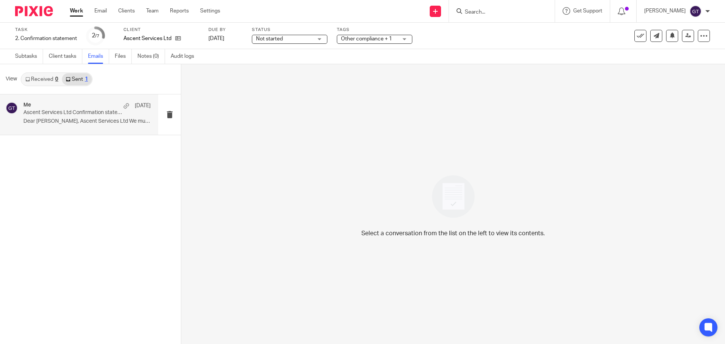
click at [65, 125] on div "Me [DATE] Ascent Services Ltd Confirmation statement Dear [PERSON_NAME], Ascent…" at bounding box center [86, 114] width 127 height 25
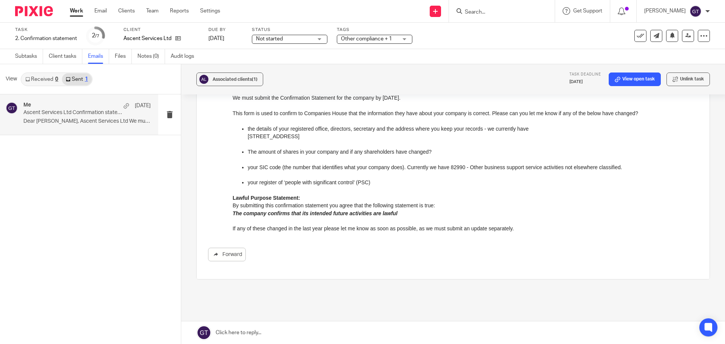
scroll to position [113, 0]
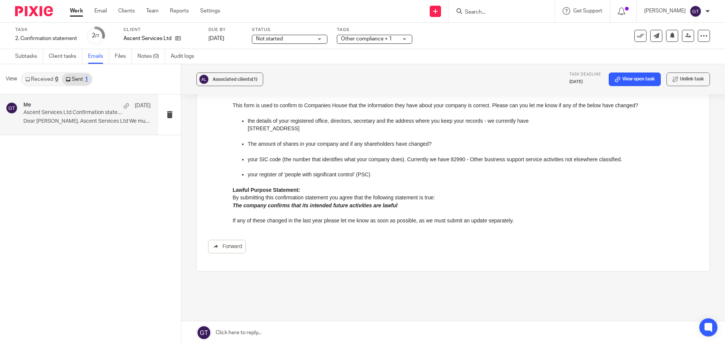
click at [242, 334] on link at bounding box center [453, 332] width 544 height 23
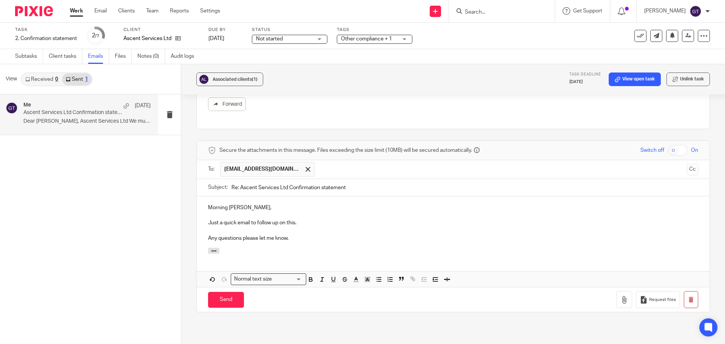
scroll to position [271, 0]
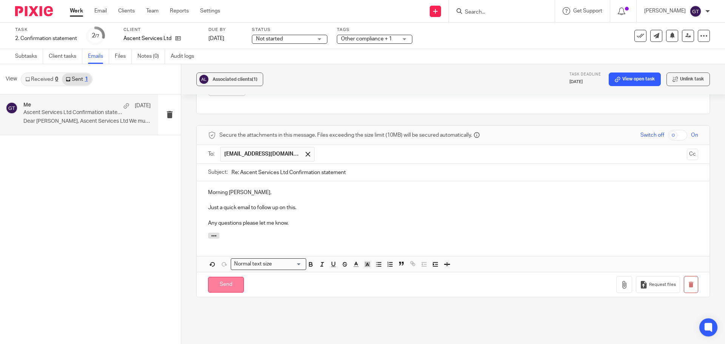
click at [218, 288] on input "Send" at bounding box center [226, 285] width 36 height 16
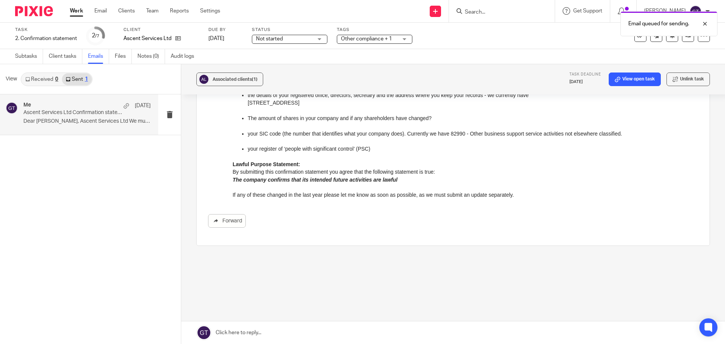
scroll to position [139, 0]
